Goal: Navigation & Orientation: Understand site structure

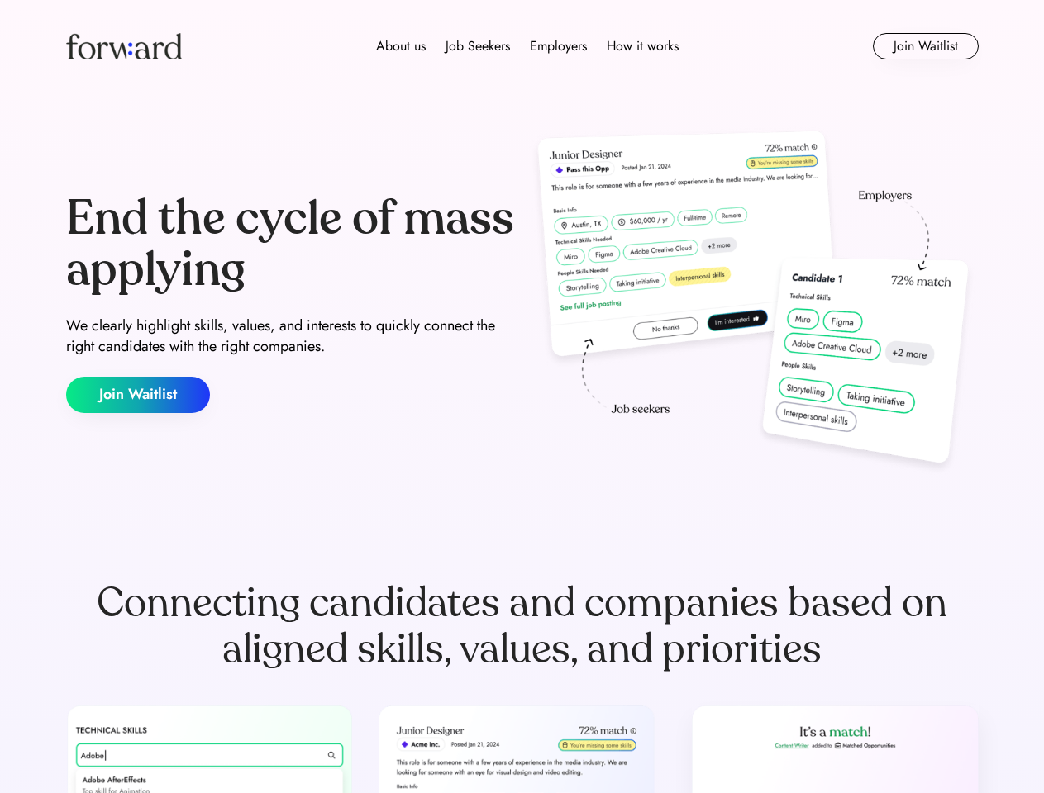
click at [521, 397] on div "End the cycle of mass applying We clearly highlight skills, values, and interes…" at bounding box center [522, 303] width 912 height 355
click at [522, 46] on div "About us Job Seekers Employers How it works" at bounding box center [527, 46] width 651 height 20
click at [124, 46] on img at bounding box center [124, 46] width 116 height 26
click at [530, 46] on div "Employers" at bounding box center [558, 46] width 57 height 20
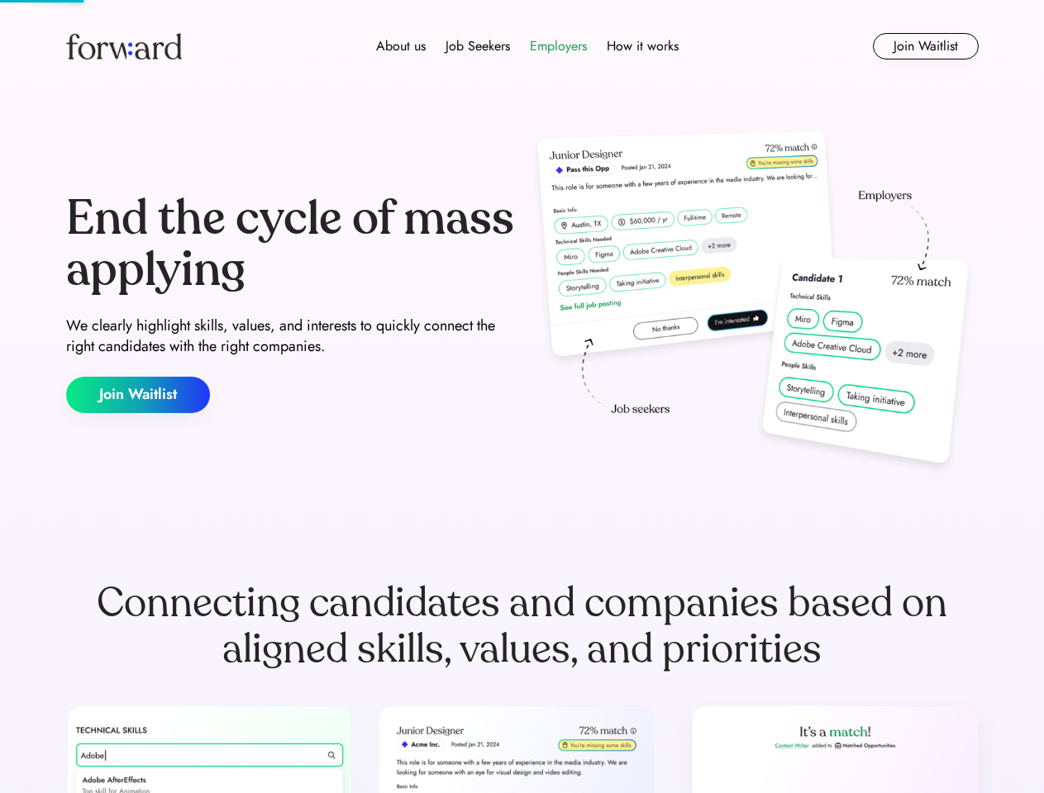
click at [400, 46] on div "About us" at bounding box center [401, 46] width 50 height 20
click at [476, 46] on div "Job Seekers" at bounding box center [477, 46] width 64 height 20
click at [555, 46] on div "Employers" at bounding box center [558, 46] width 57 height 20
click at [640, 46] on div "How it works" at bounding box center [643, 46] width 72 height 20
click at [925, 46] on button "Join Waitlist" at bounding box center [926, 46] width 106 height 26
